Goal: Navigation & Orientation: Find specific page/section

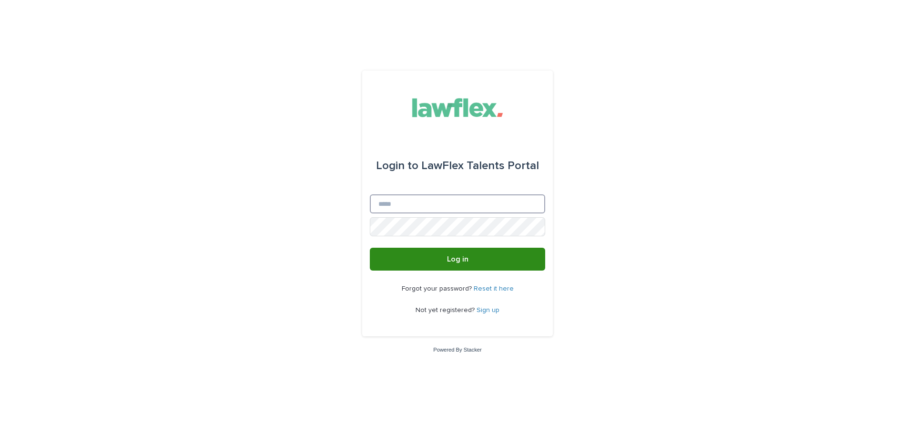
type input "**********"
click at [460, 264] on button "Log in" at bounding box center [457, 259] width 175 height 23
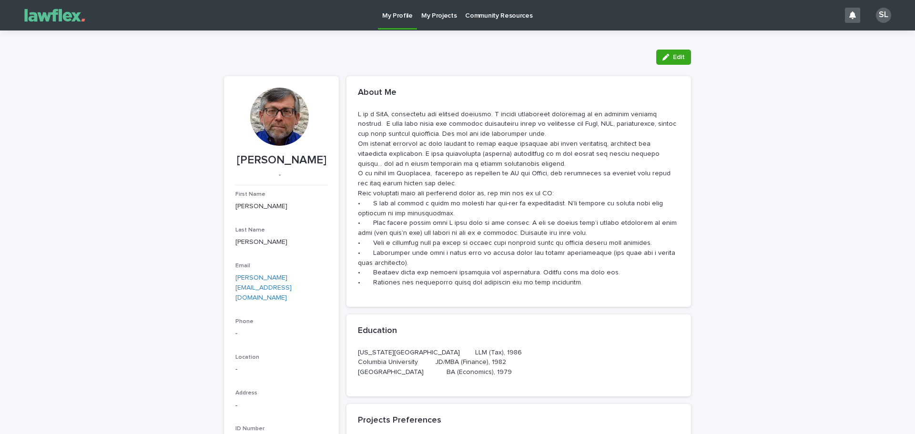
click at [63, 17] on img at bounding box center [55, 15] width 72 height 19
click at [500, 13] on p "Community Resources" at bounding box center [498, 10] width 67 height 20
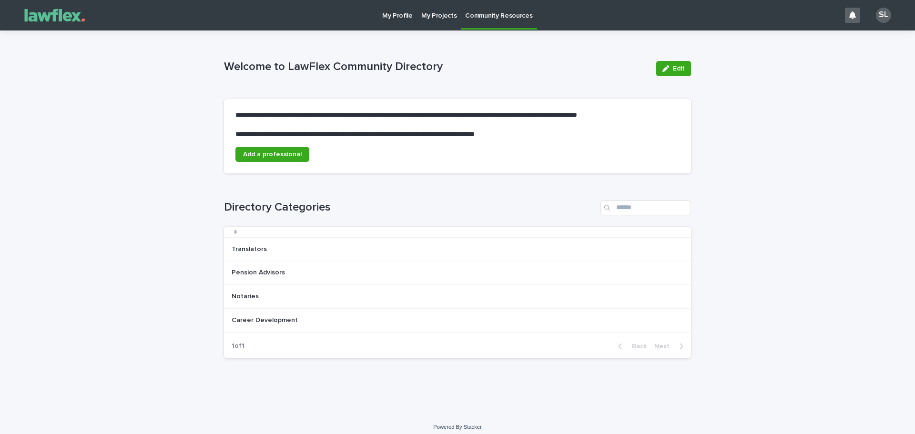
scroll to position [7, 0]
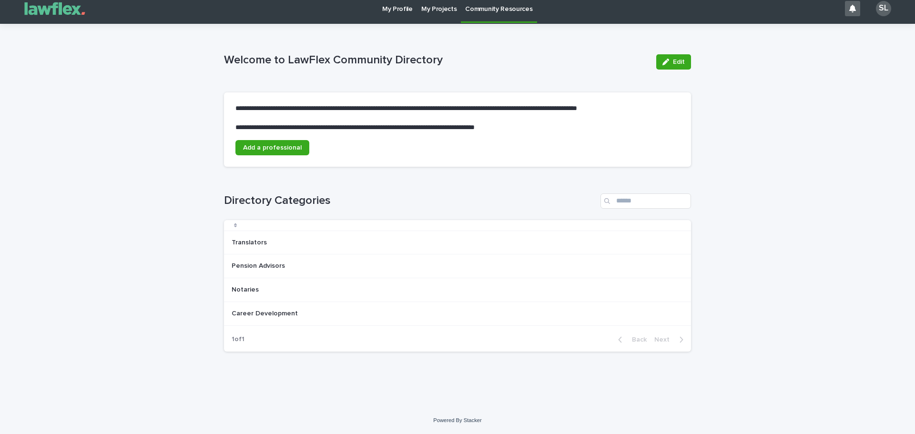
click at [65, 12] on img at bounding box center [55, 8] width 72 height 19
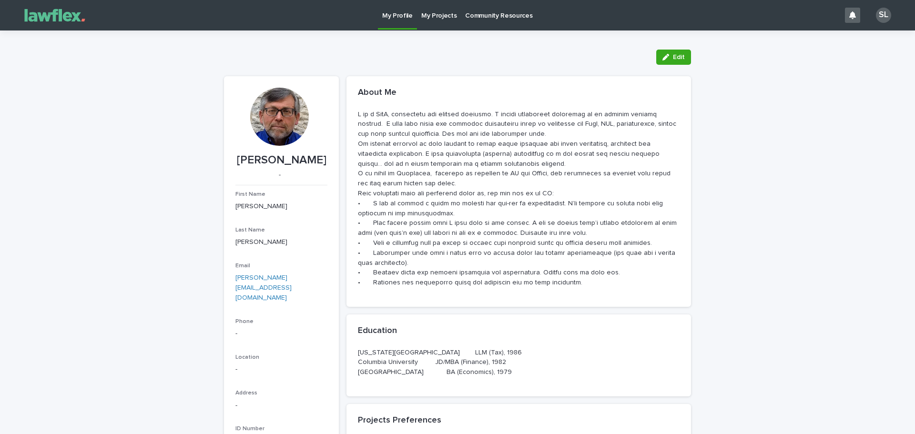
click at [65, 12] on img at bounding box center [55, 15] width 72 height 19
